Goal: Information Seeking & Learning: Find specific fact

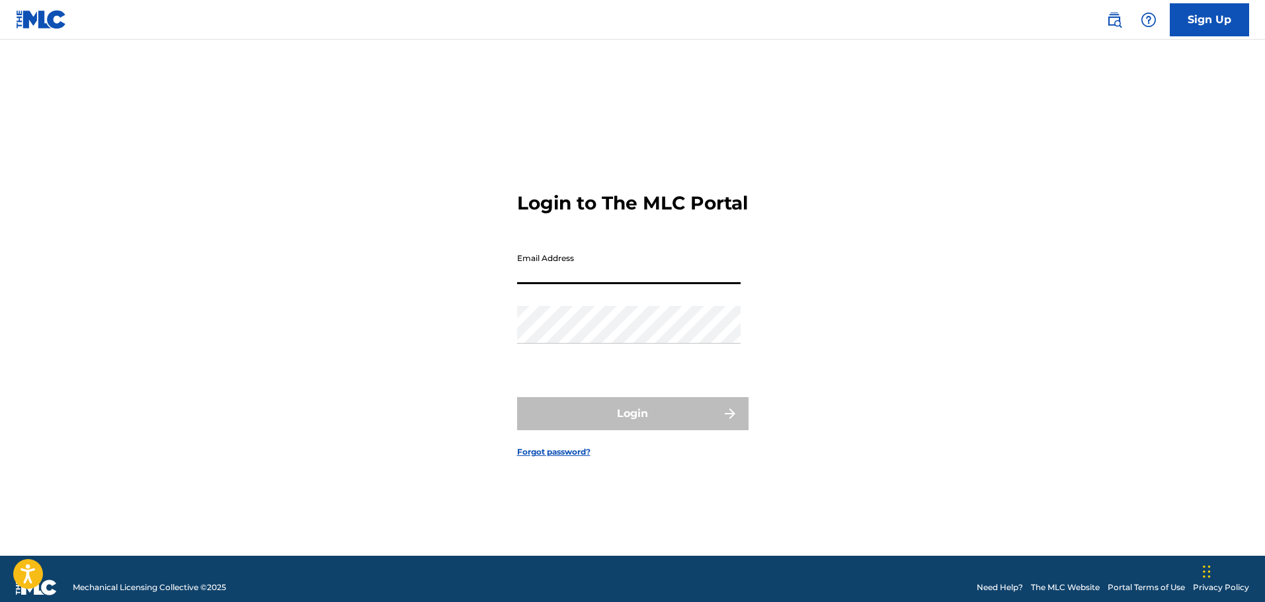
click at [652, 284] on input "Email Address" at bounding box center [628, 266] width 223 height 38
type input "[PERSON_NAME][EMAIL_ADDRESS][PERSON_NAME][DOMAIN_NAME]"
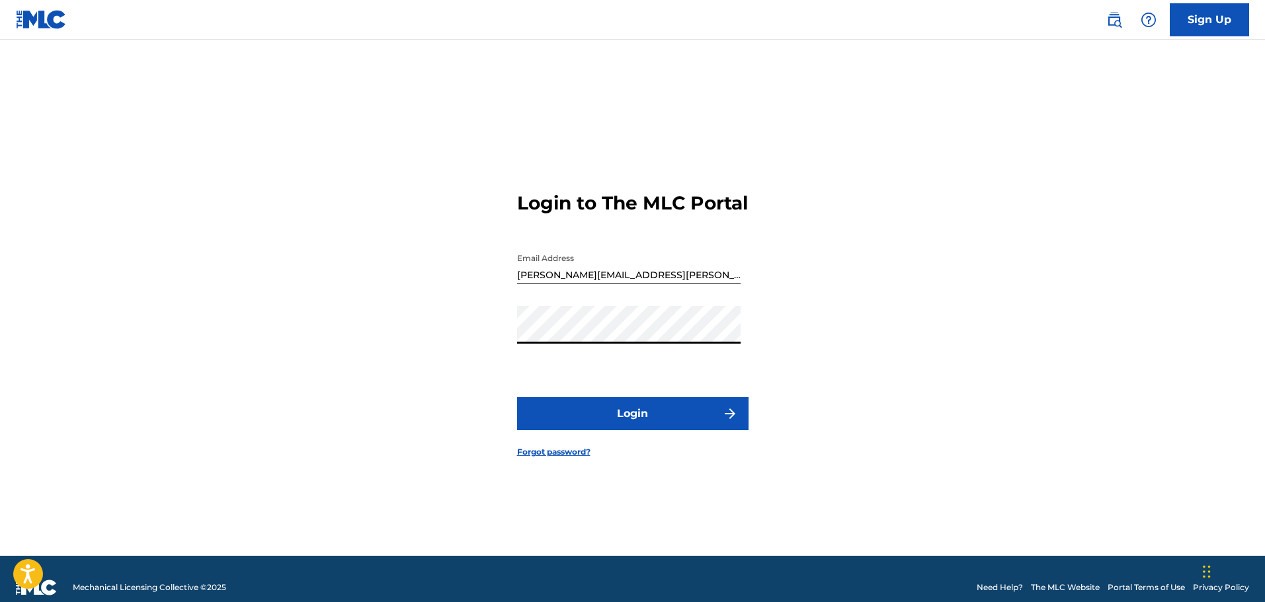
click at [615, 430] on button "Login" at bounding box center [632, 413] width 231 height 33
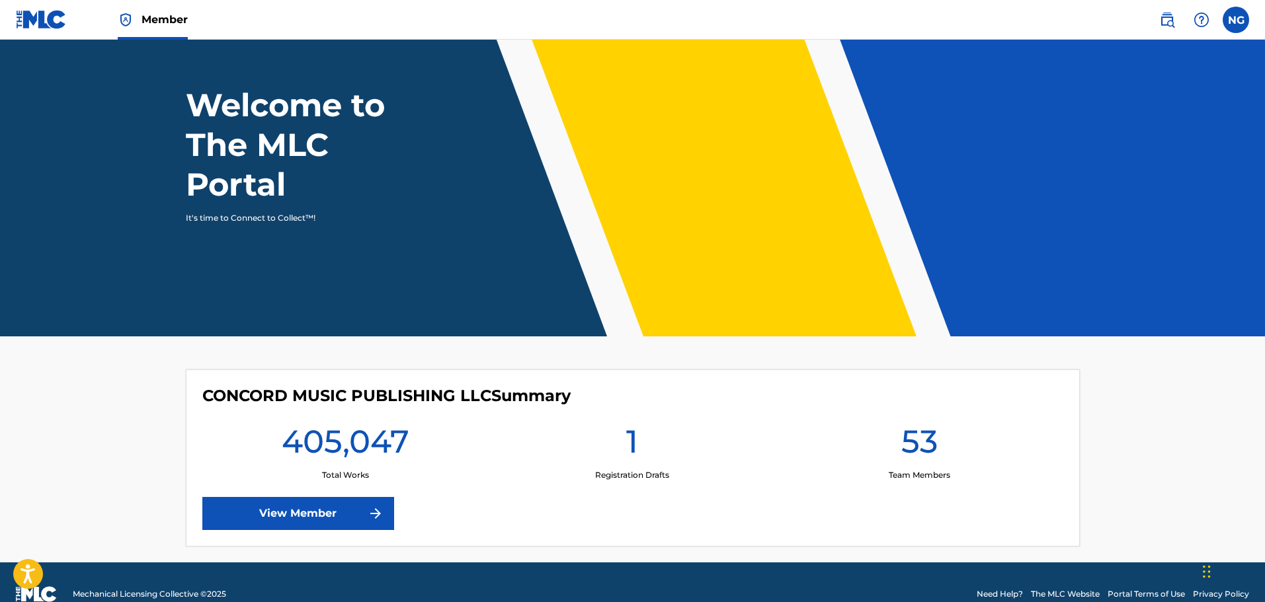
scroll to position [75, 0]
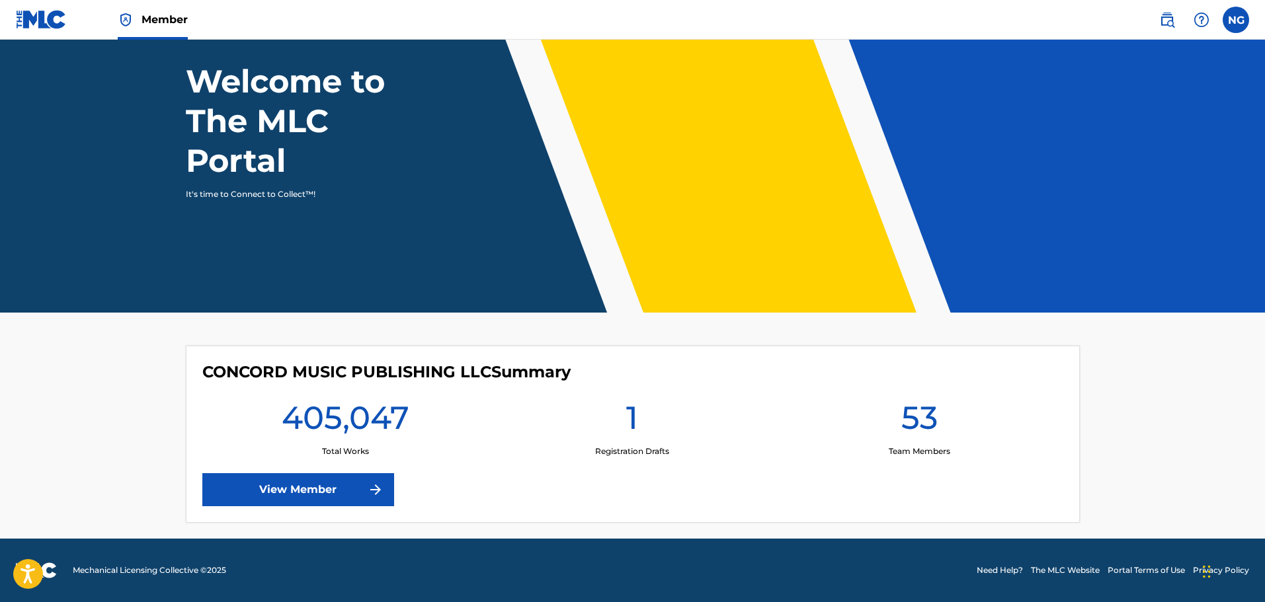
click at [286, 492] on link "View Member" at bounding box center [298, 489] width 192 height 33
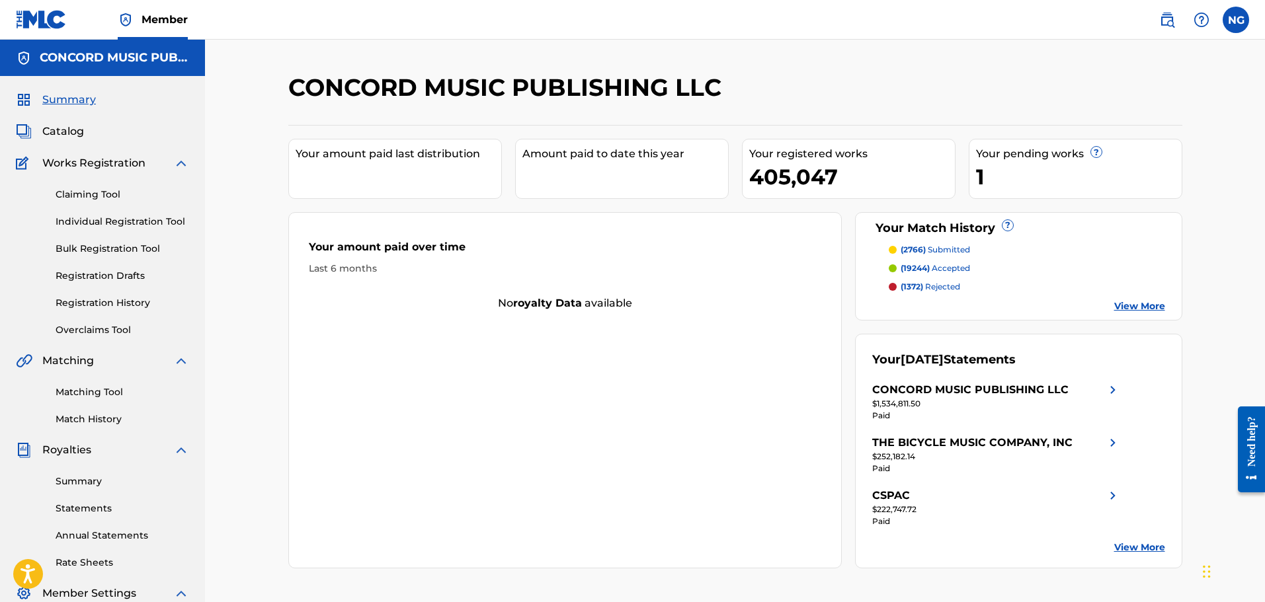
click at [1164, 13] on img at bounding box center [1167, 20] width 16 height 16
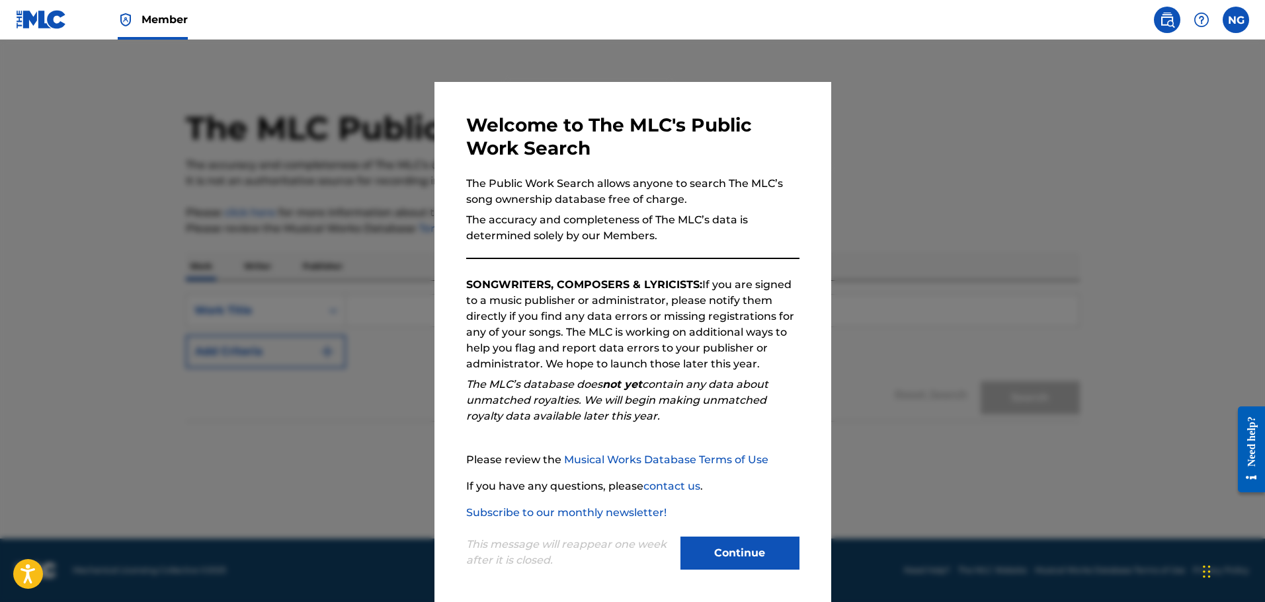
click at [747, 562] on button "Continue" at bounding box center [739, 553] width 119 height 33
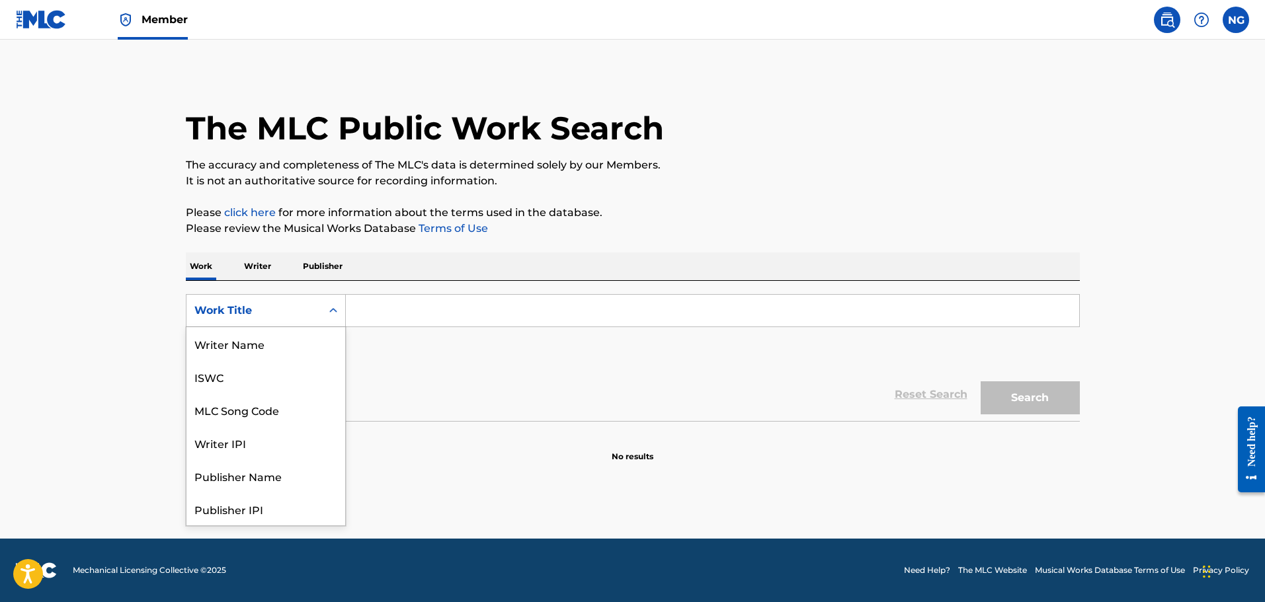
click at [307, 312] on div "Work Title" at bounding box center [253, 311] width 119 height 16
click at [290, 348] on div "MLC Song Code" at bounding box center [265, 343] width 159 height 33
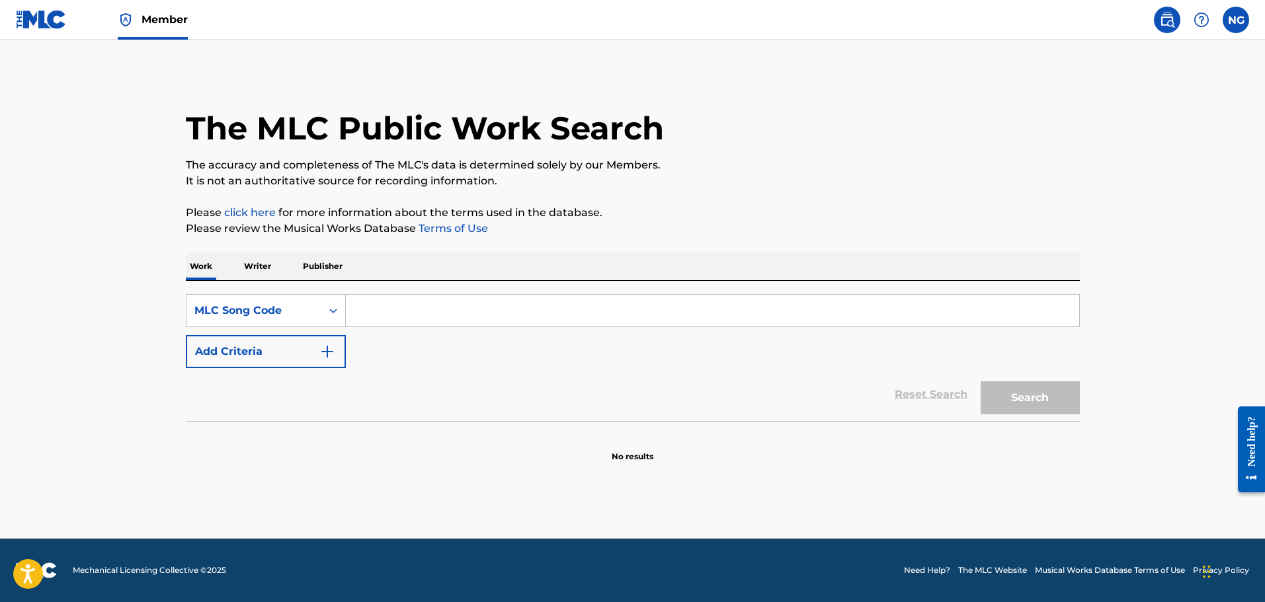
click at [383, 313] on input "Search Form" at bounding box center [712, 311] width 733 height 32
paste input "PA4FQV"
type input "PA4FQV"
click at [1057, 402] on button "Search" at bounding box center [1030, 398] width 99 height 33
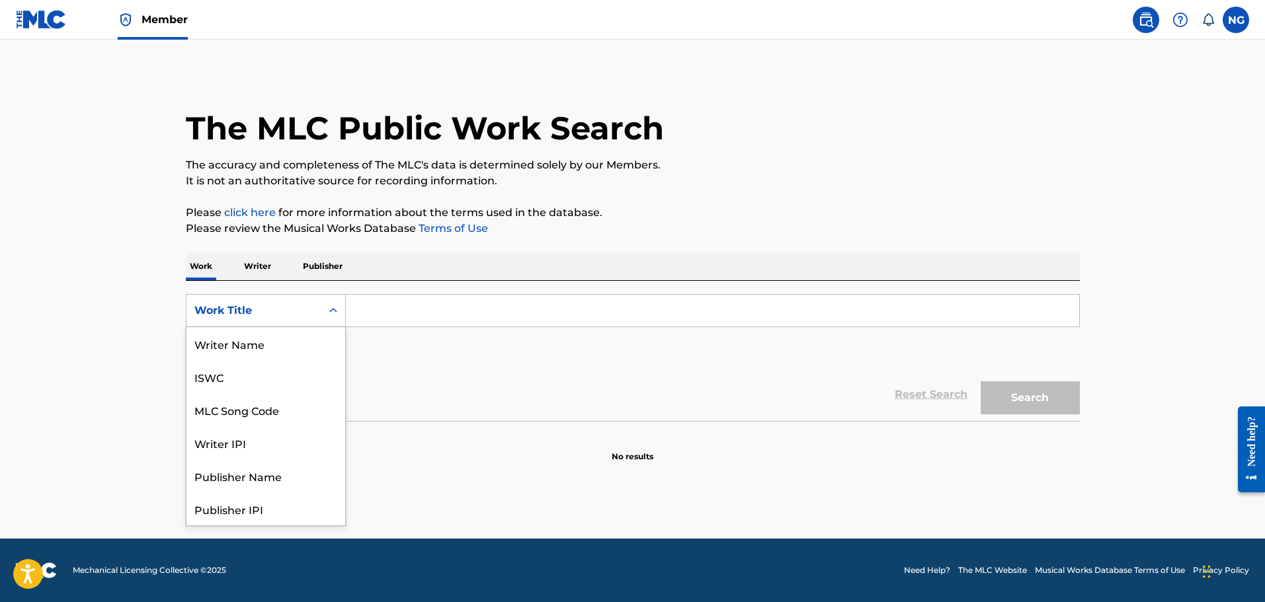
click at [242, 324] on div "Work Title" at bounding box center [266, 310] width 160 height 33
click at [247, 341] on div "MLC Song Code" at bounding box center [265, 343] width 159 height 33
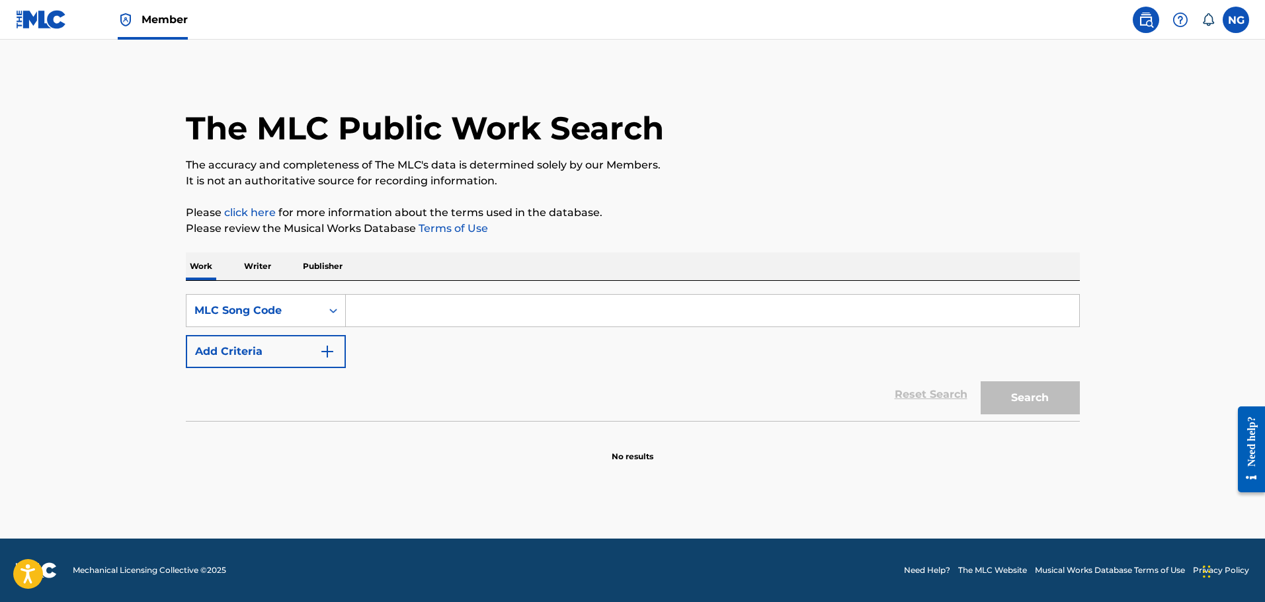
click at [360, 316] on input "Search Form" at bounding box center [712, 311] width 733 height 32
paste input "PA4FQV"
type input "PA4FQV"
click at [1009, 405] on button "Search" at bounding box center [1030, 398] width 99 height 33
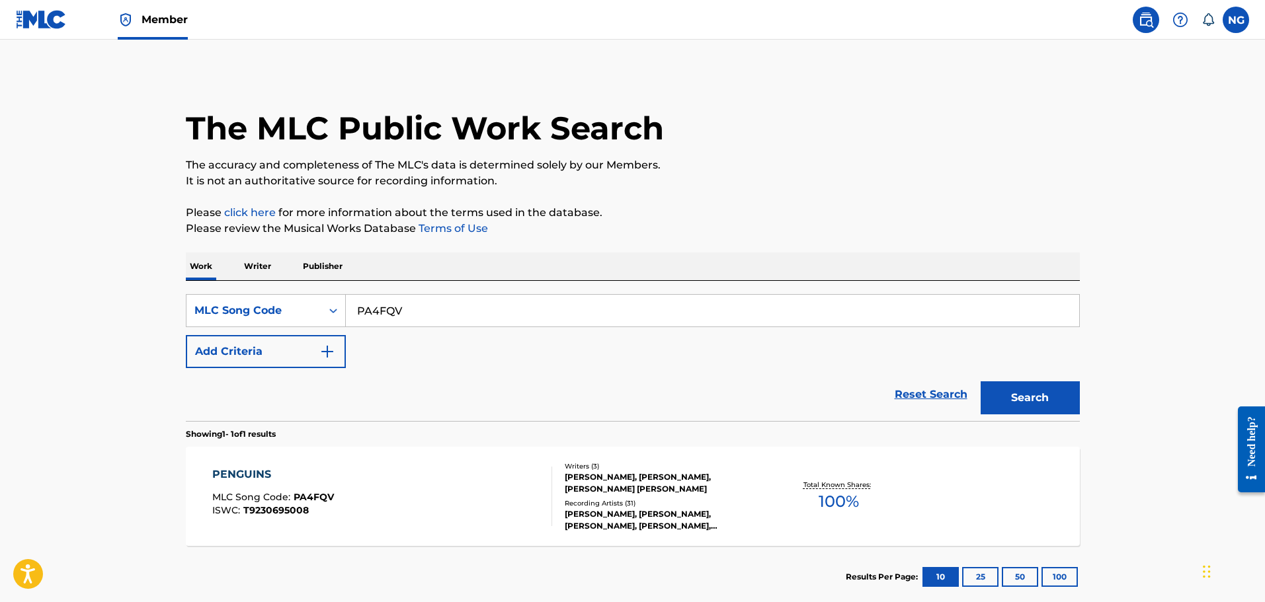
click at [259, 498] on span "MLC Song Code :" at bounding box center [252, 497] width 81 height 12
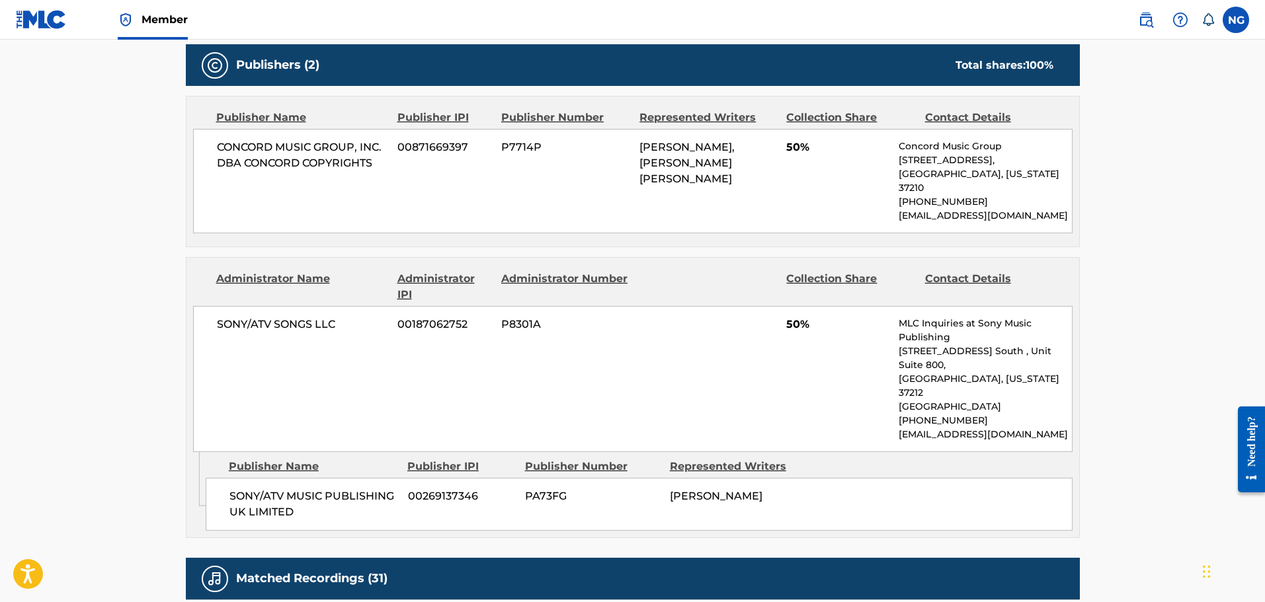
scroll to position [727, 0]
